Goal: Obtain resource: Download file/media

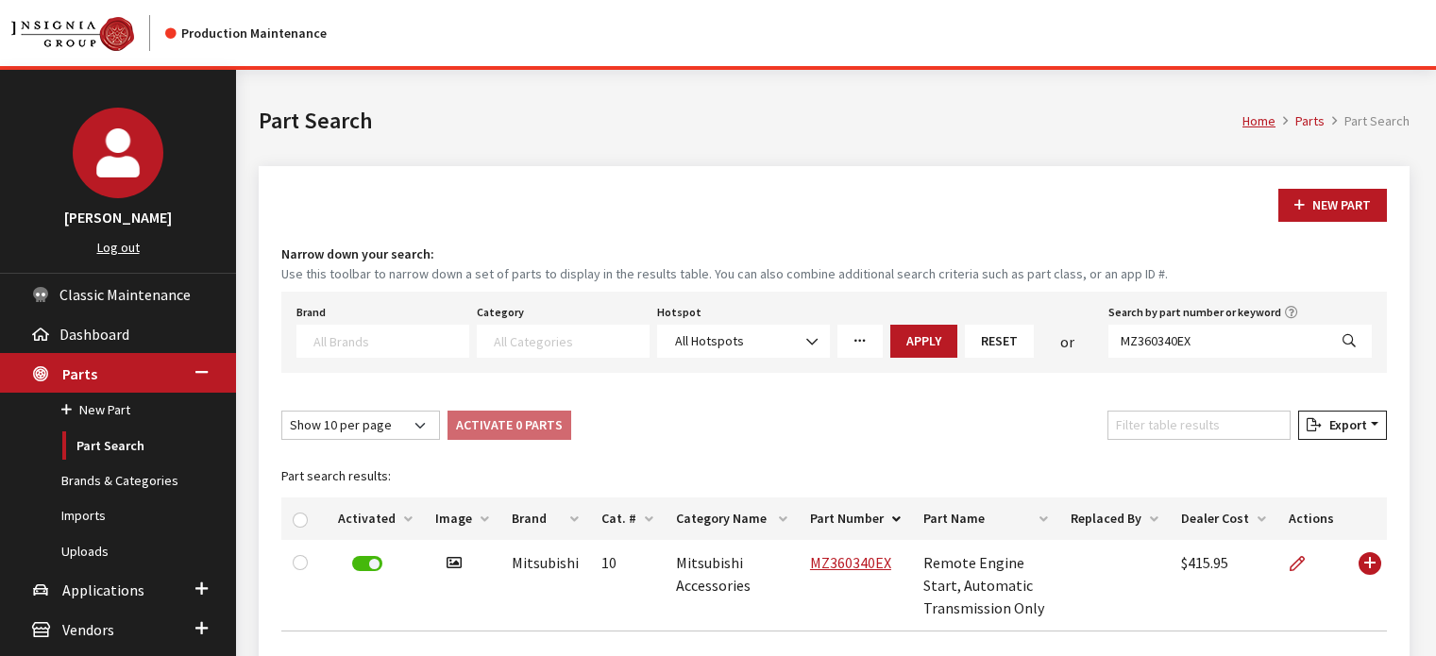
select select
click at [85, 547] on link "Uploads" at bounding box center [118, 551] width 236 height 35
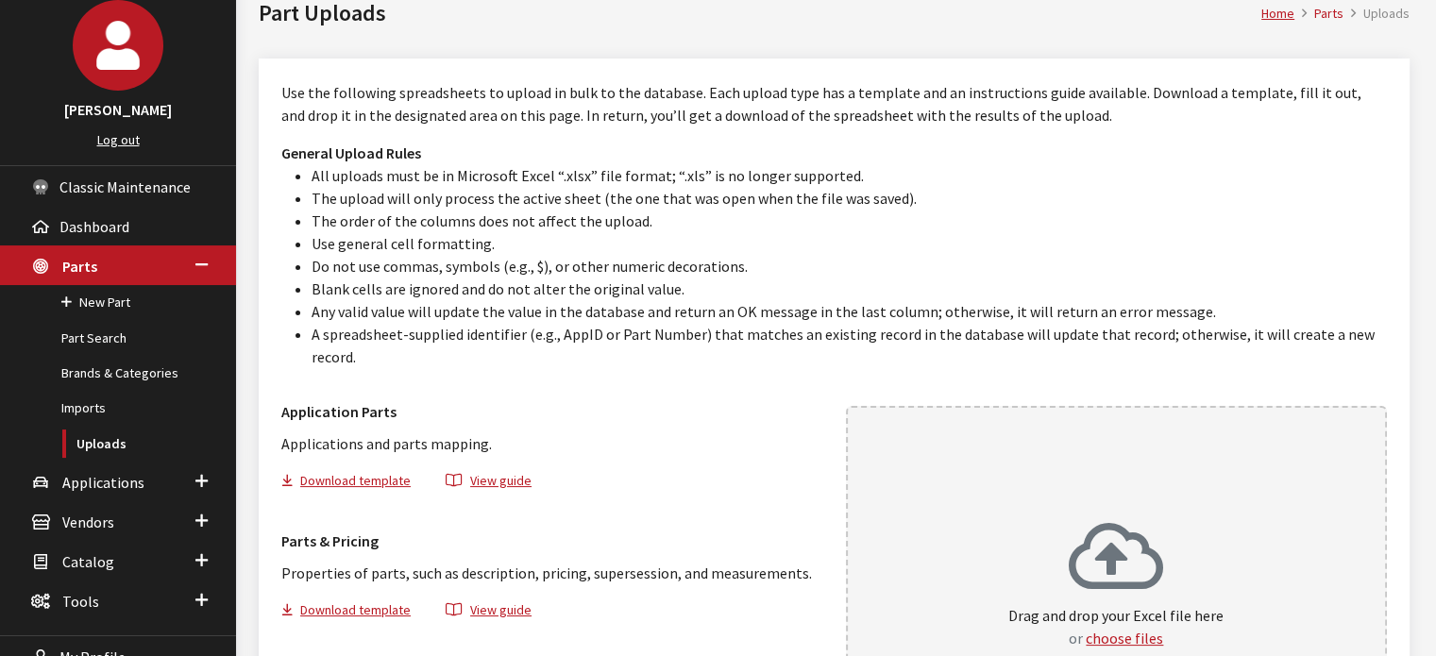
scroll to position [283, 0]
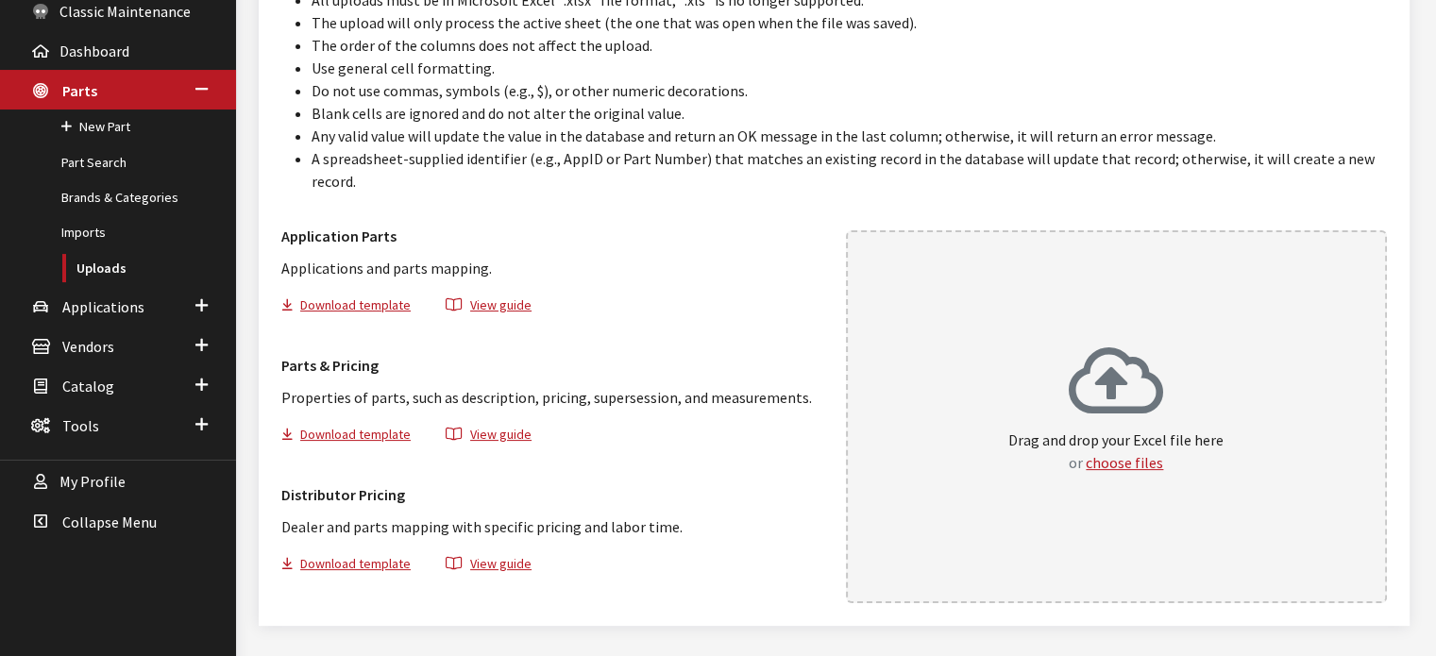
click at [1015, 494] on div "Drag and drop your Excel file here or choose files" at bounding box center [1117, 416] width 542 height 373
click at [1040, 391] on div "Drag and drop your Excel file here or choose files" at bounding box center [1115, 409] width 215 height 128
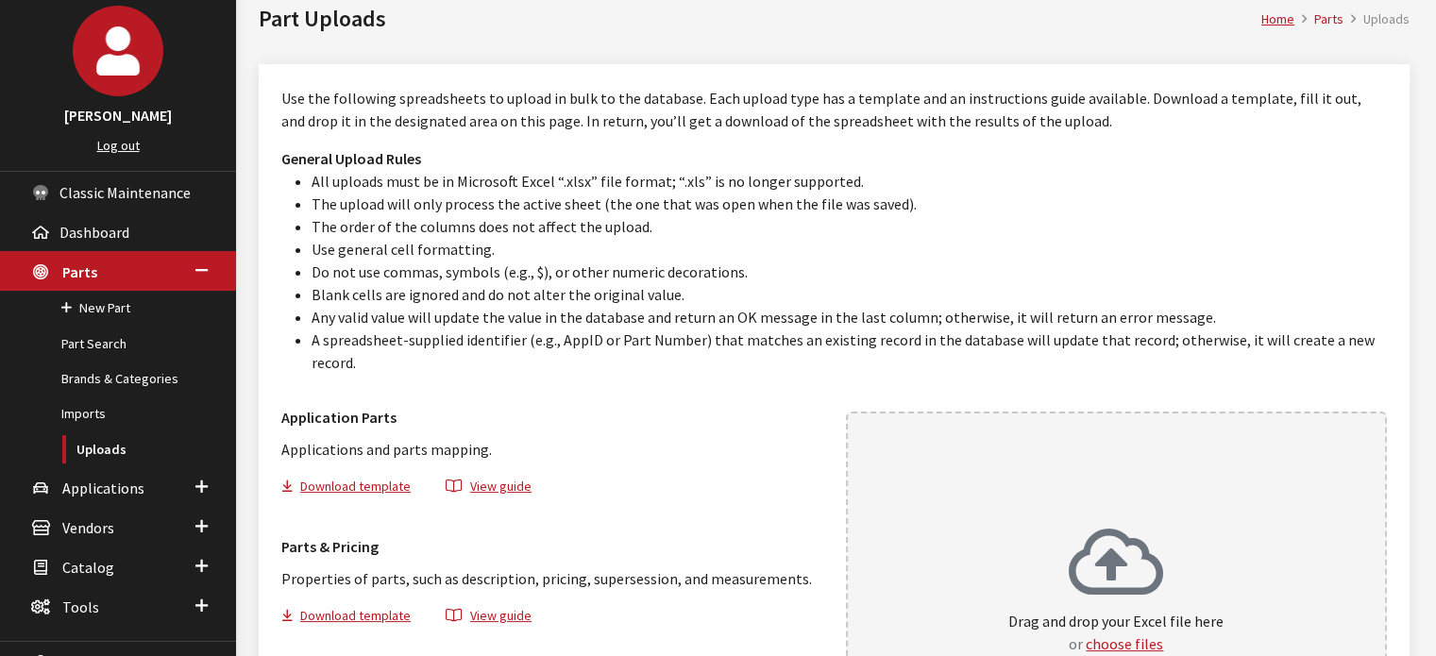
scroll to position [0, 0]
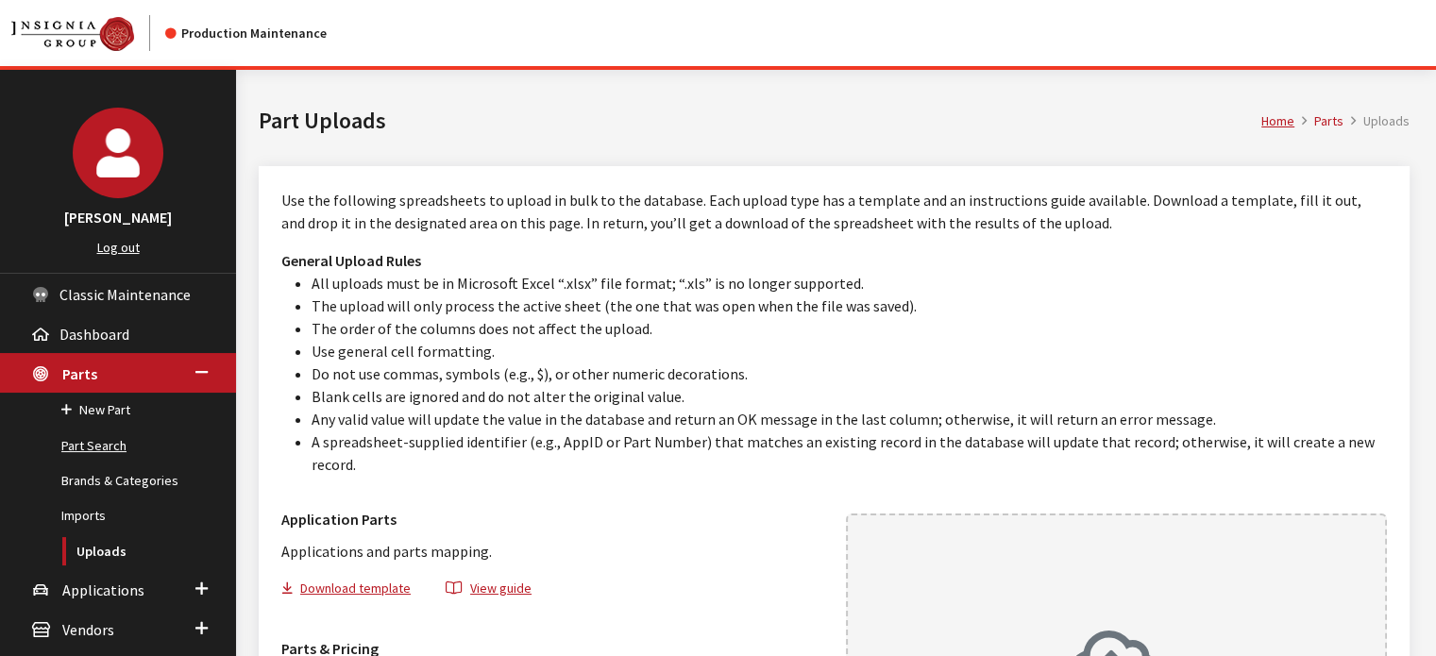
click at [116, 456] on link "Part Search" at bounding box center [118, 446] width 236 height 35
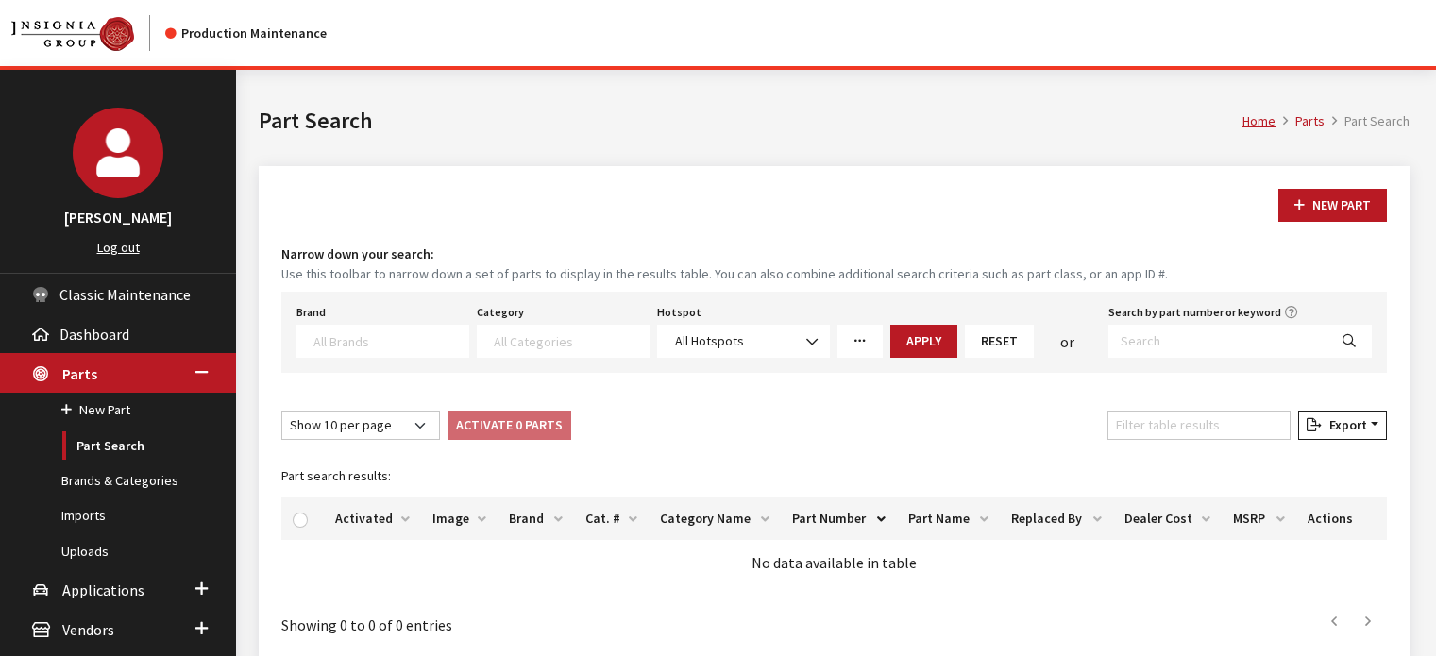
select select
click at [433, 339] on textarea "Search" at bounding box center [390, 340] width 155 height 17
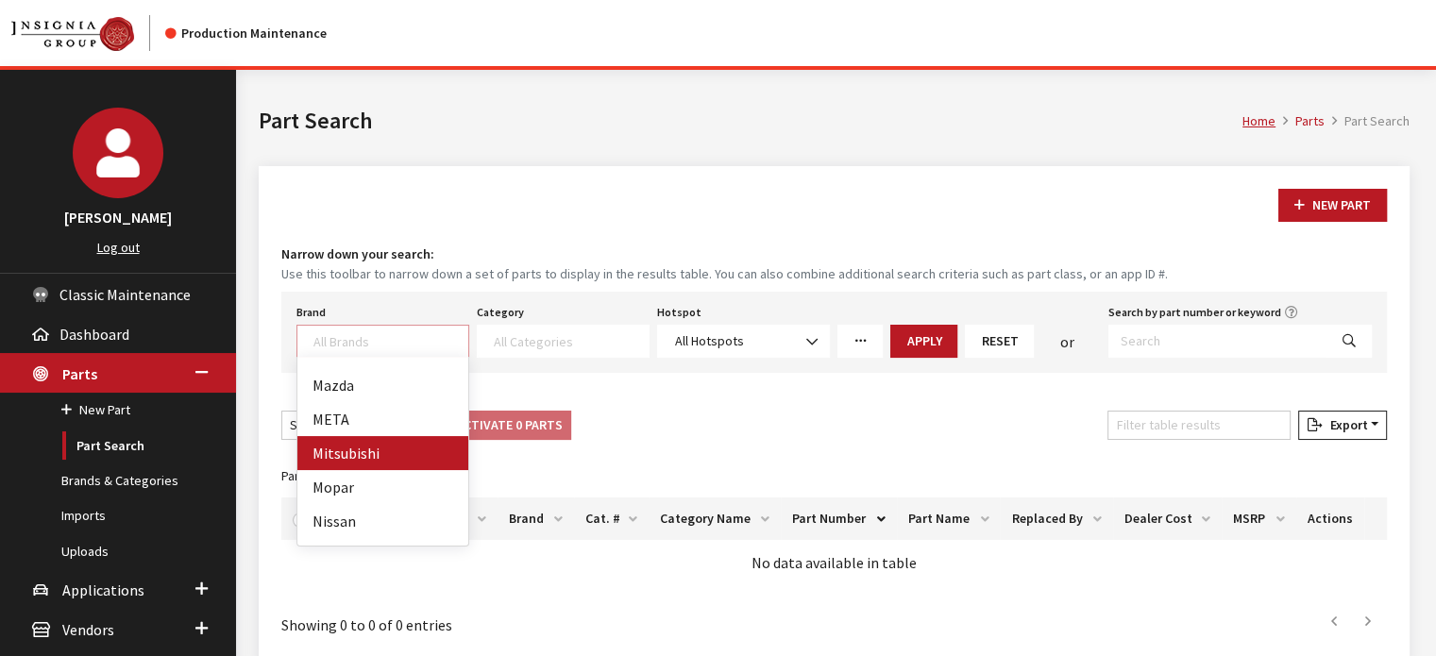
scroll to position [378, 0]
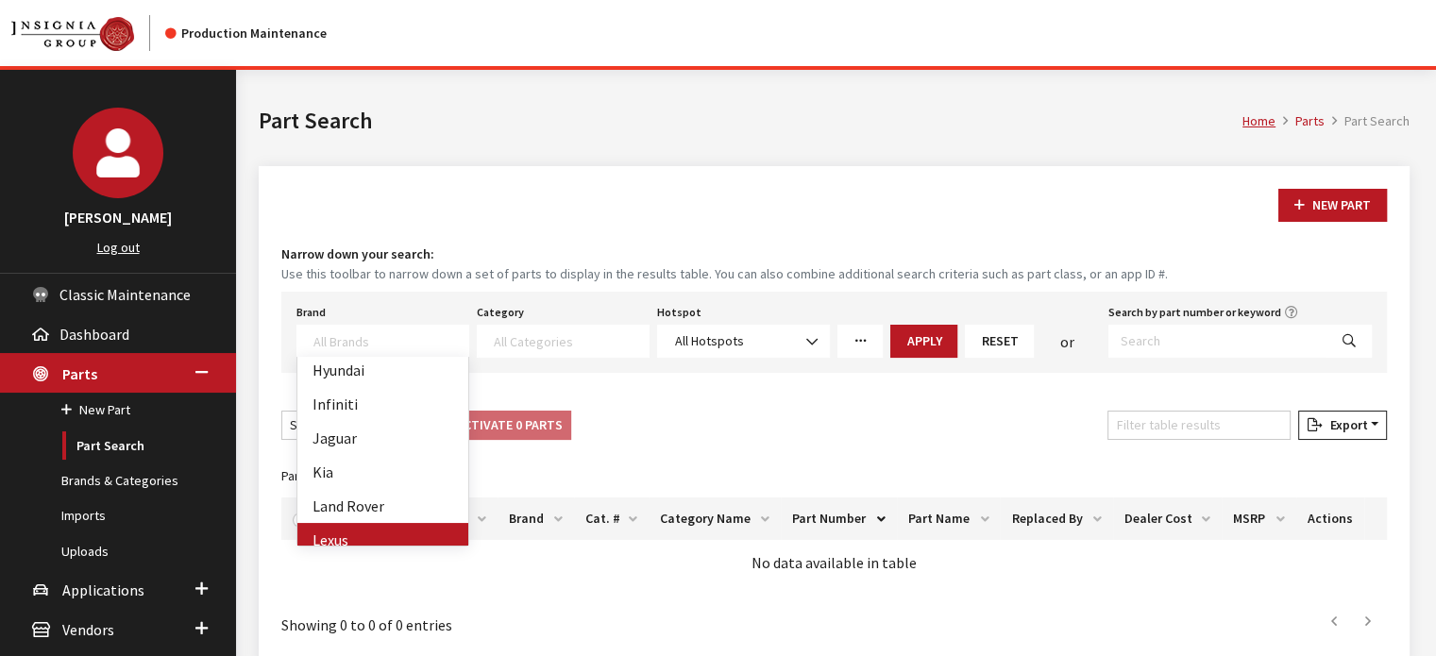
drag, startPoint x: 392, startPoint y: 528, endPoint x: 404, endPoint y: 511, distance: 21.0
select select "13"
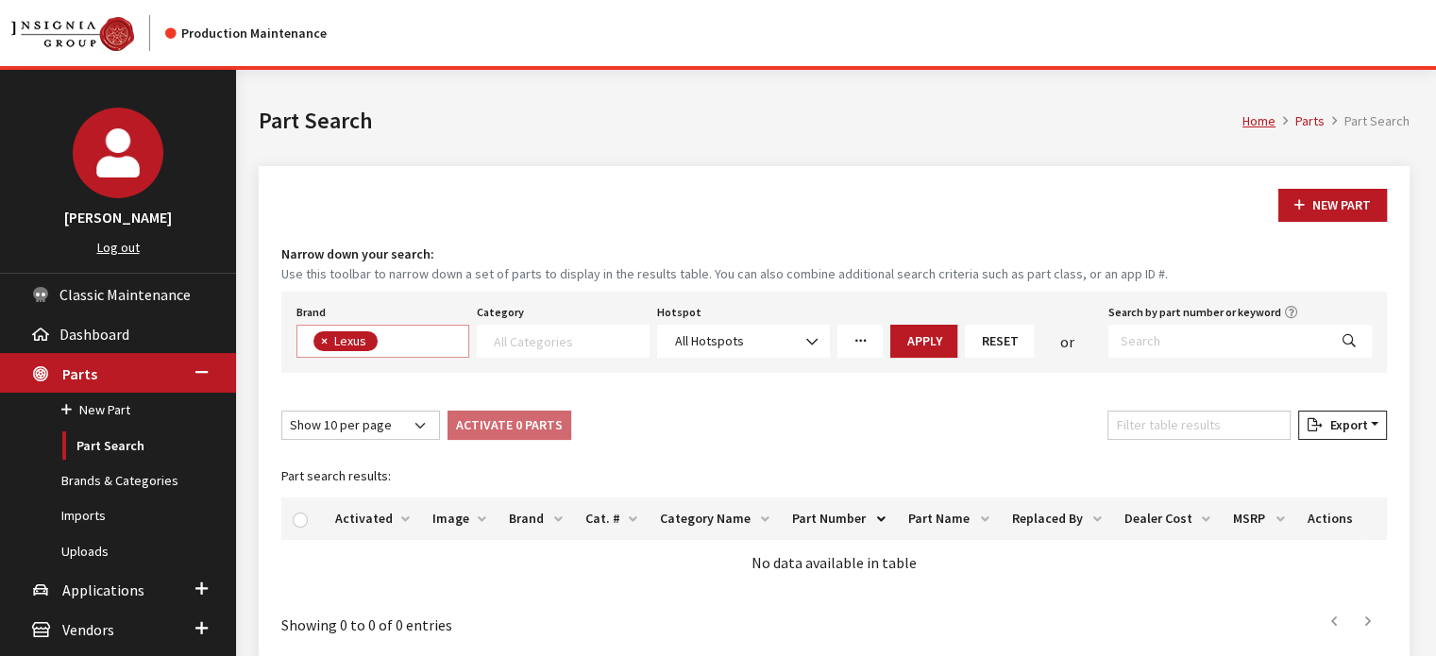
click at [541, 350] on span at bounding box center [563, 341] width 173 height 33
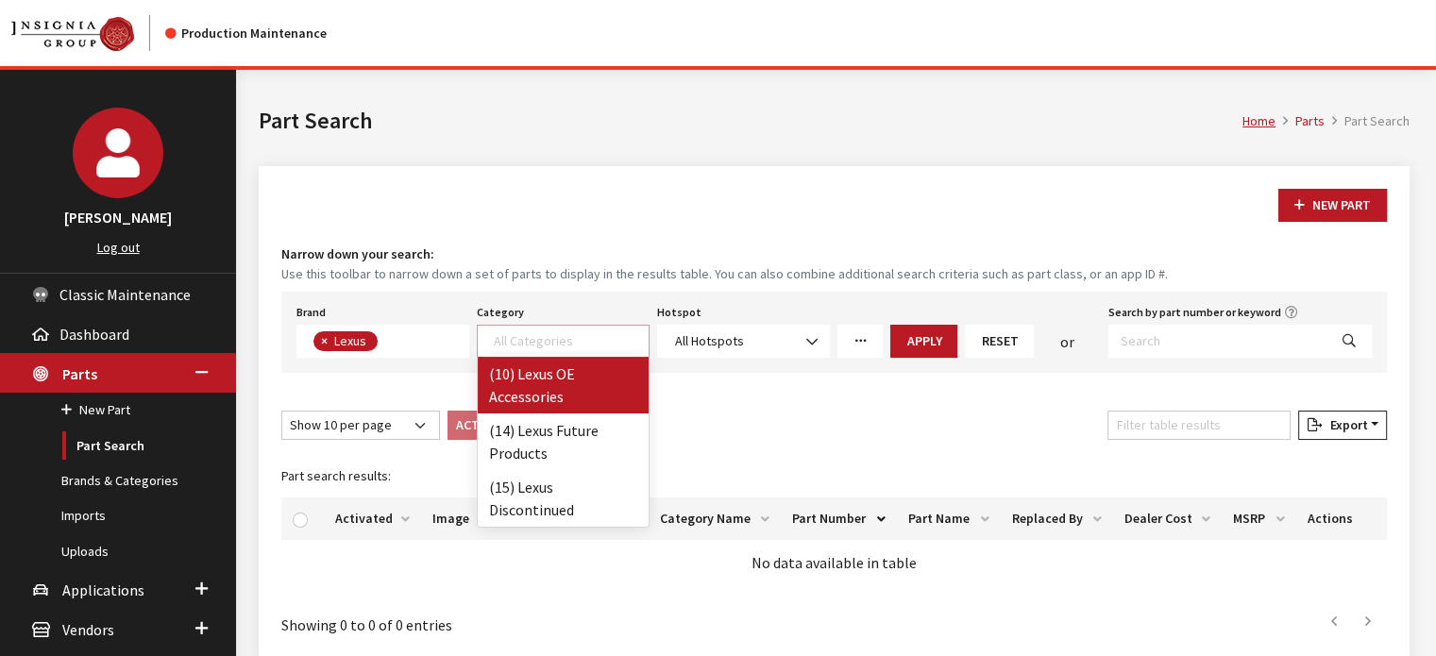
select select "144"
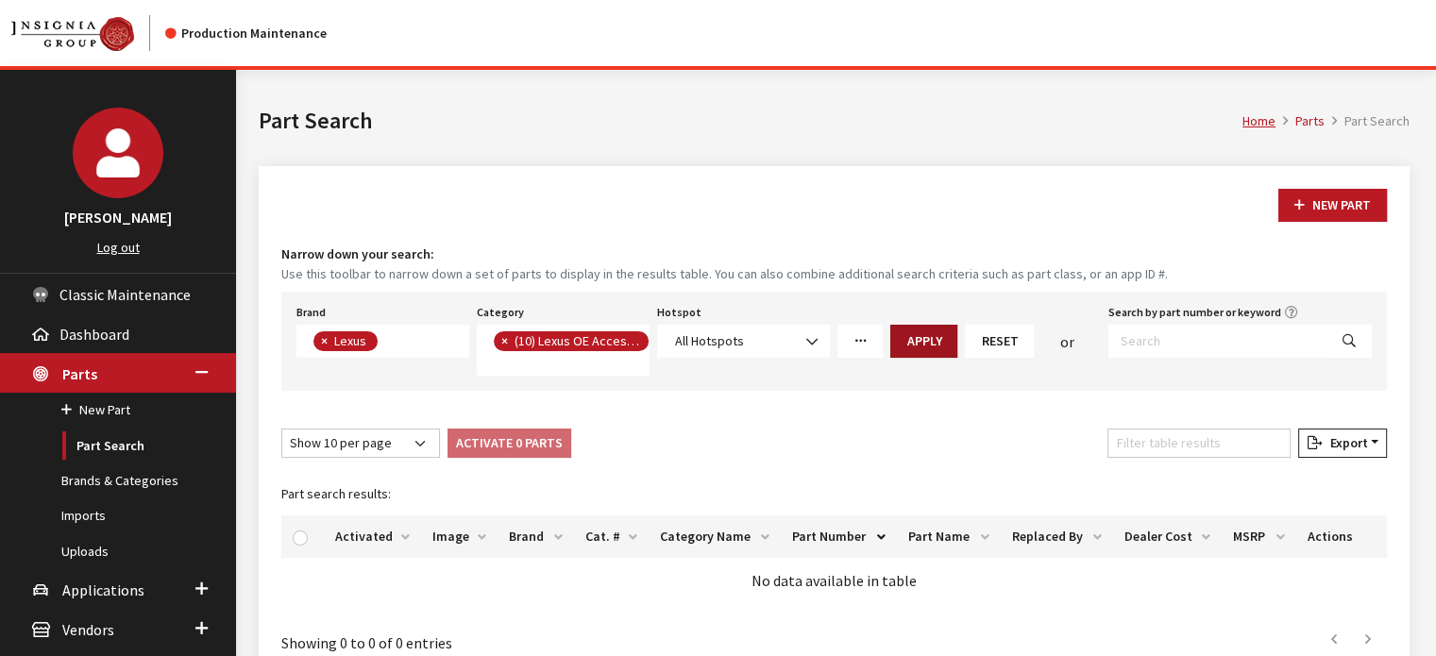
click at [896, 337] on button "Apply" at bounding box center [923, 341] width 67 height 33
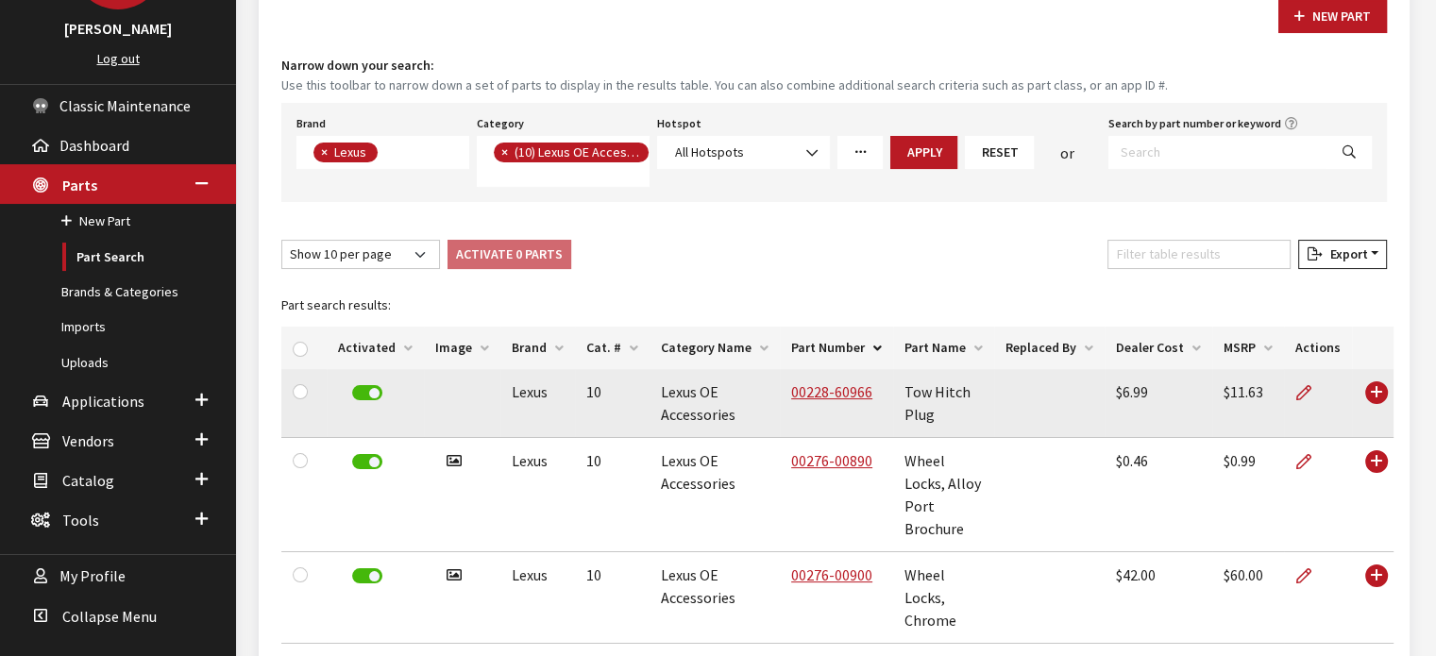
scroll to position [94, 0]
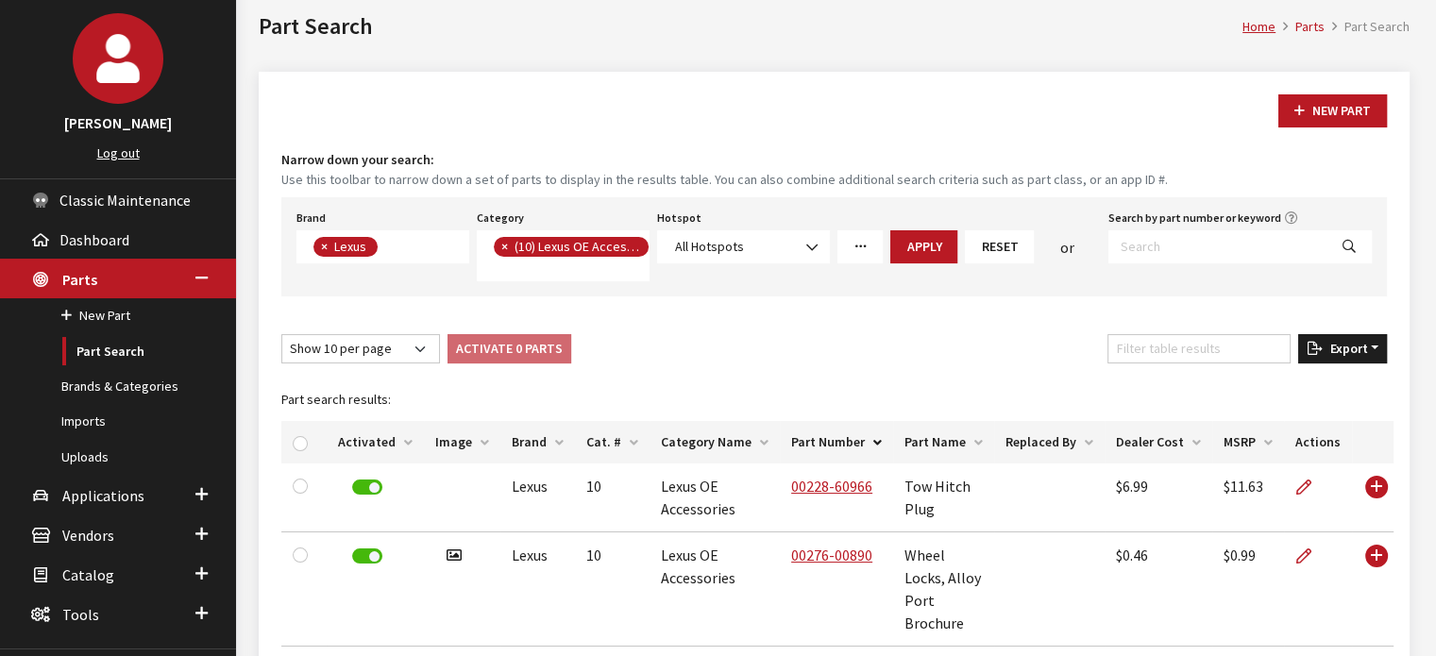
click at [1347, 348] on span "Export" at bounding box center [1343, 348] width 45 height 17
drag, startPoint x: 1306, startPoint y: 385, endPoint x: 1297, endPoint y: 388, distance: 9.9
click at [1306, 385] on button "Excel" at bounding box center [1311, 386] width 136 height 27
